Goal: Information Seeking & Learning: Learn about a topic

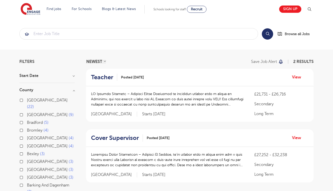
scroll to position [50, 0]
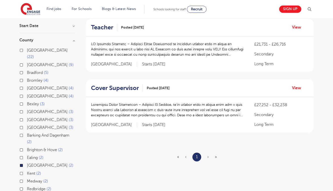
click at [110, 96] on div "Cover Supervisor Posted 15/09/25 View" at bounding box center [199, 89] width 227 height 18
click at [115, 103] on p at bounding box center [167, 110] width 153 height 16
click at [119, 89] on h2 "Cover Supervisor" at bounding box center [115, 88] width 48 height 7
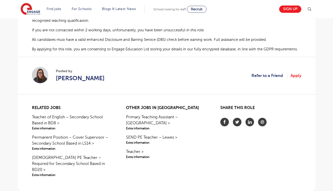
scroll to position [374, 0]
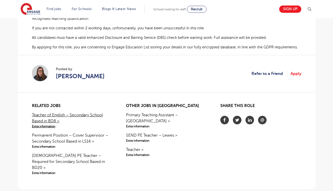
click at [81, 113] on link "Teacher of English – Secondary School Based in BD8 > Extra information" at bounding box center [72, 120] width 81 height 17
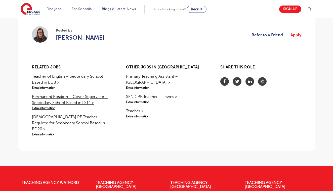
scroll to position [412, 0]
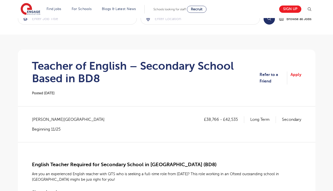
scroll to position [17, 0]
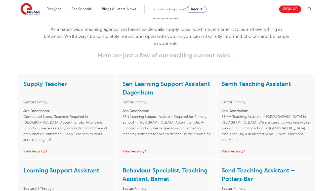
scroll to position [663, 0]
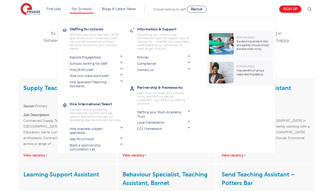
click at [86, 8] on link "For Schools" at bounding box center [82, 9] width 20 height 4
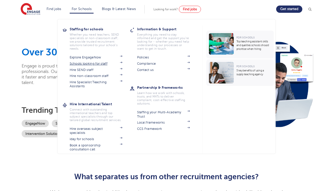
click at [89, 65] on link "Schools looking for staff" at bounding box center [96, 64] width 53 height 4
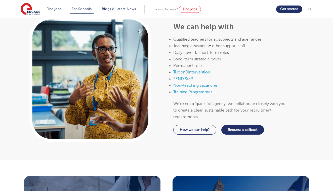
scroll to position [326, 0]
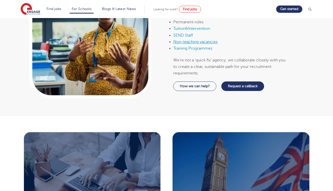
click at [188, 40] on link "Non-teaching vacancies" at bounding box center [195, 42] width 44 height 5
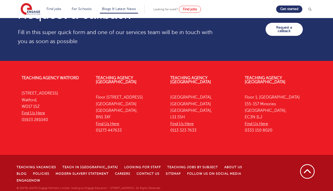
scroll to position [905, 0]
